Goal: Information Seeking & Learning: Learn about a topic

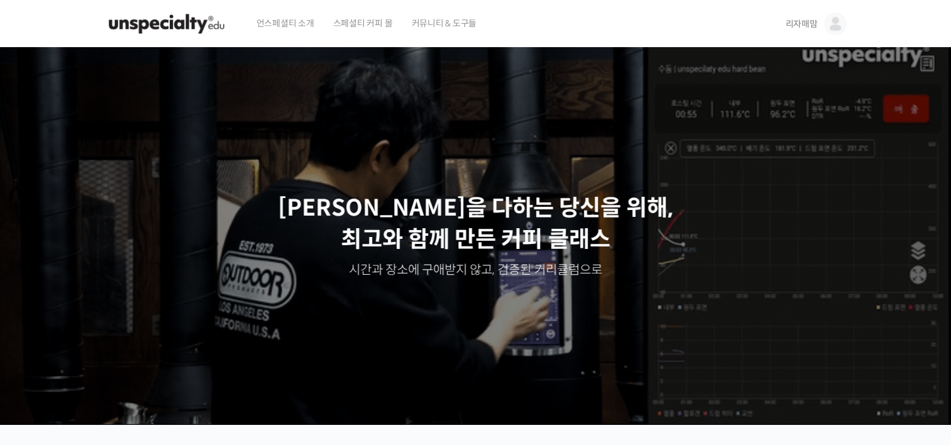
click at [297, 20] on span "언스페셜티 소개" at bounding box center [286, 23] width 58 height 48
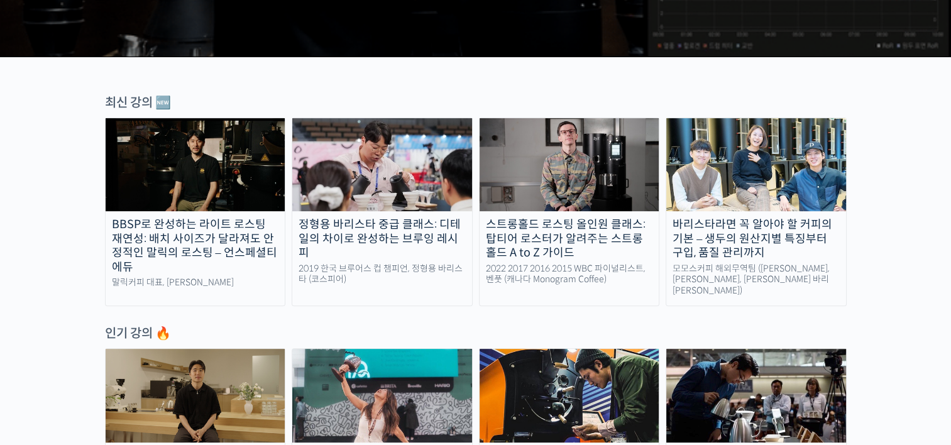
scroll to position [425, 0]
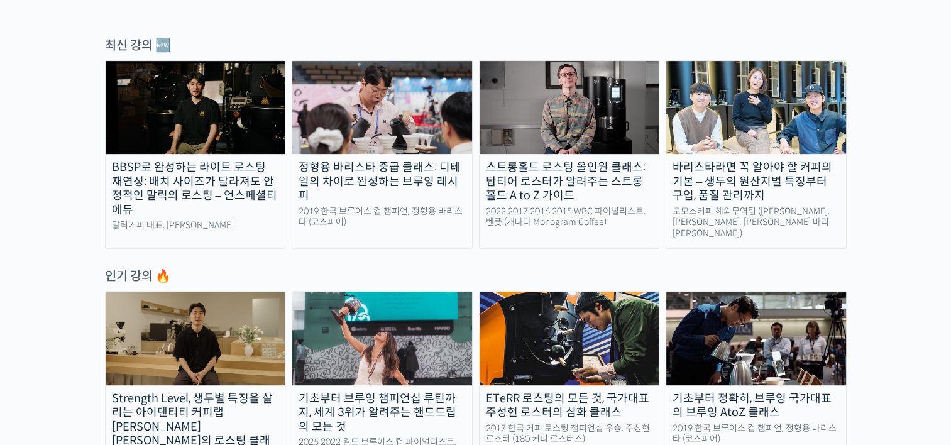
click at [235, 146] on img at bounding box center [196, 107] width 180 height 93
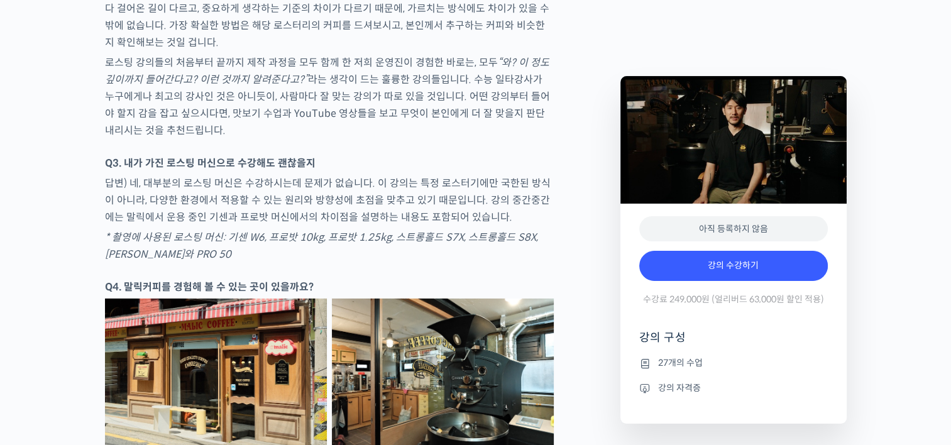
scroll to position [4348, 0]
